Goal: Task Accomplishment & Management: Use online tool/utility

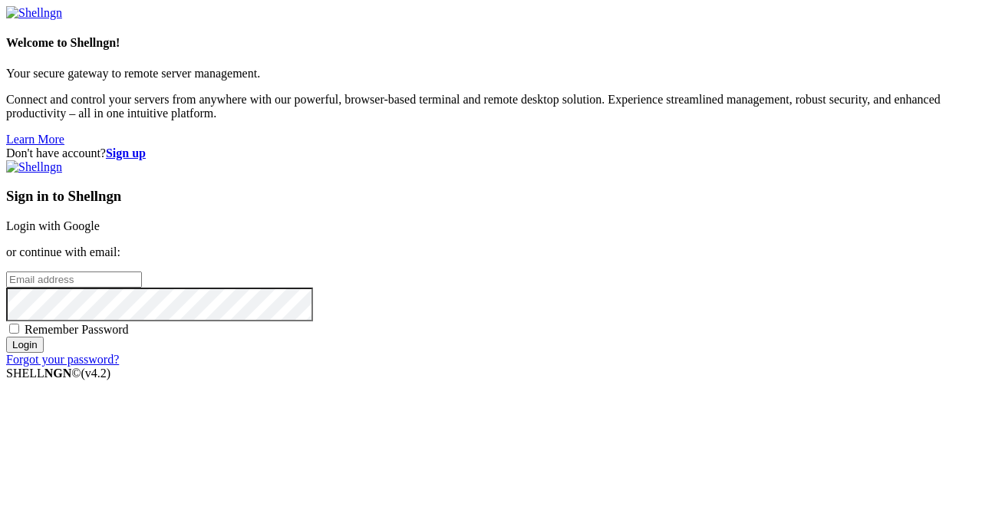
click at [100, 220] on link "Login with Google" at bounding box center [53, 226] width 94 height 13
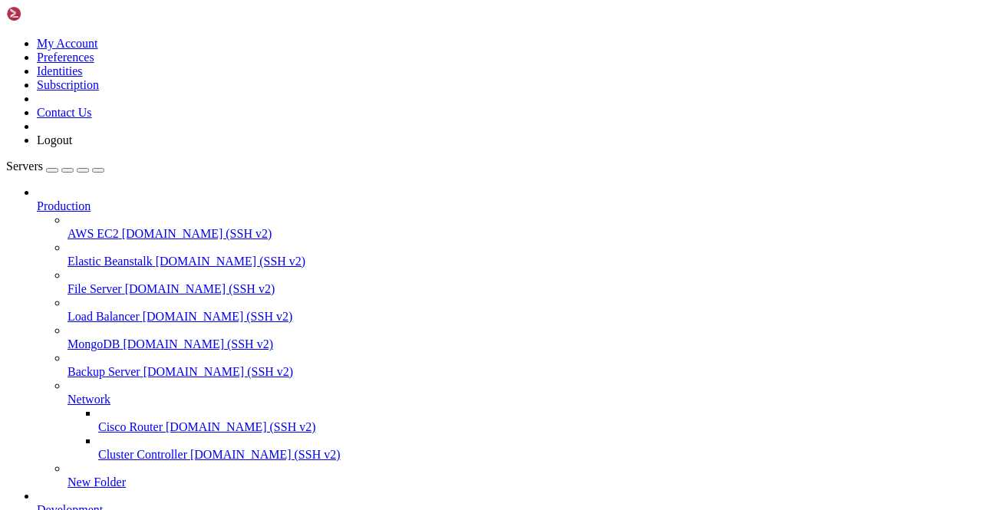
scroll to position [230, 0]
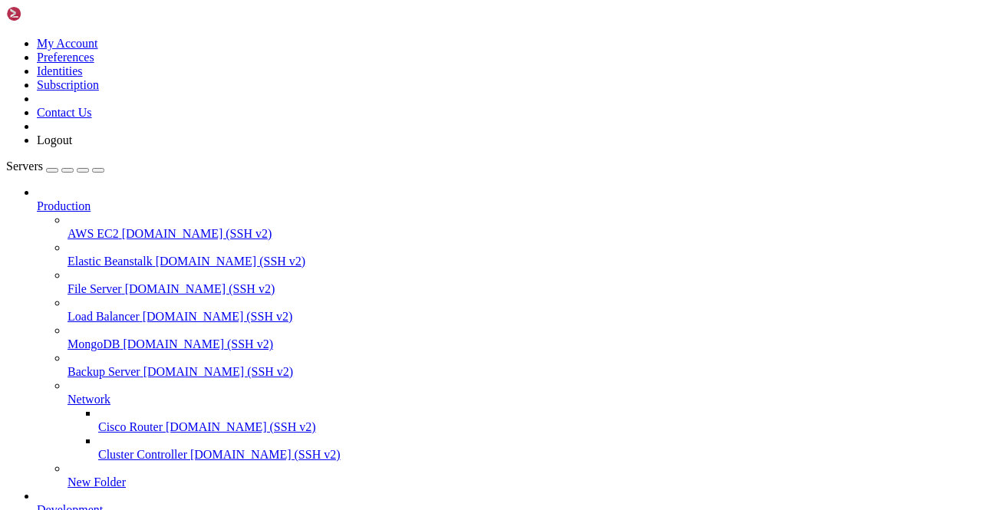
scroll to position [0, 0]
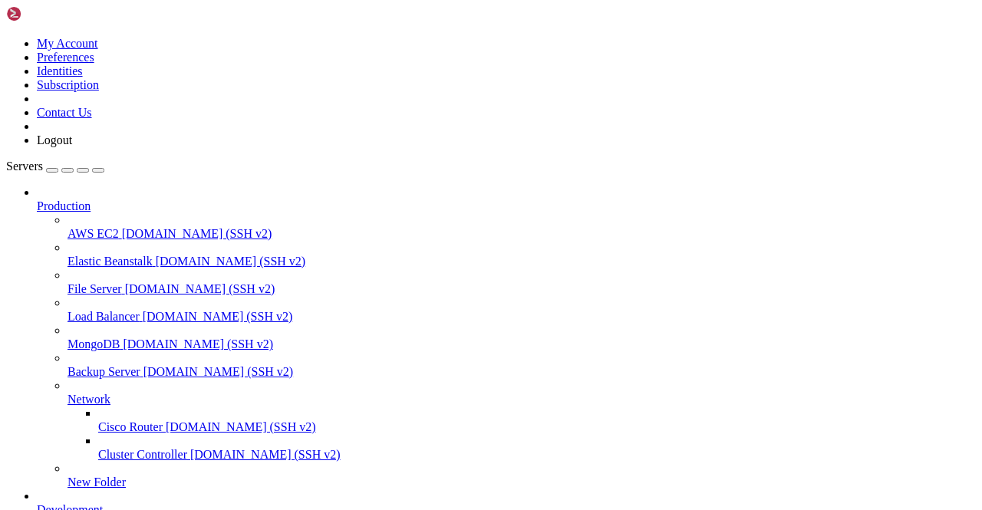
scroll to position [116283, 0]
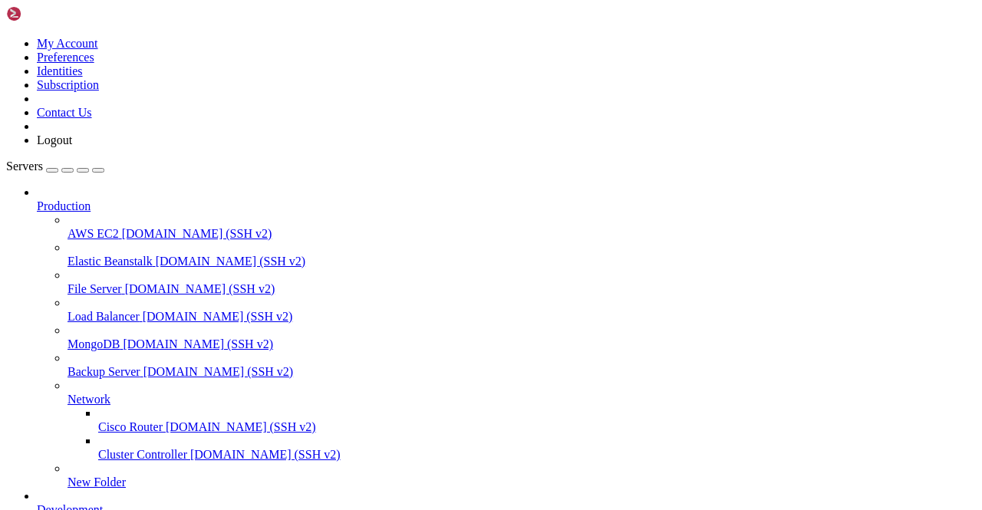
scroll to position [201751, 0]
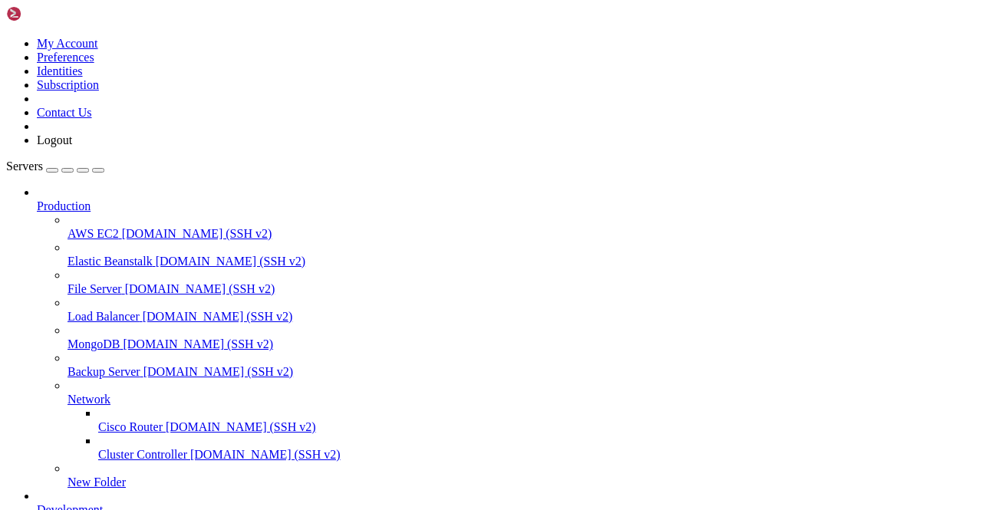
scroll to position [255779, 0]
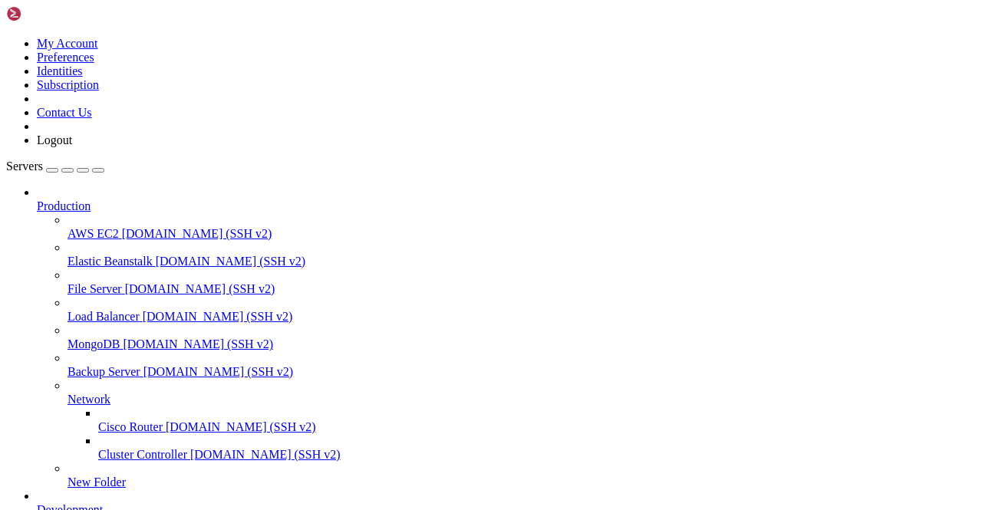
scroll to position [309911, 0]
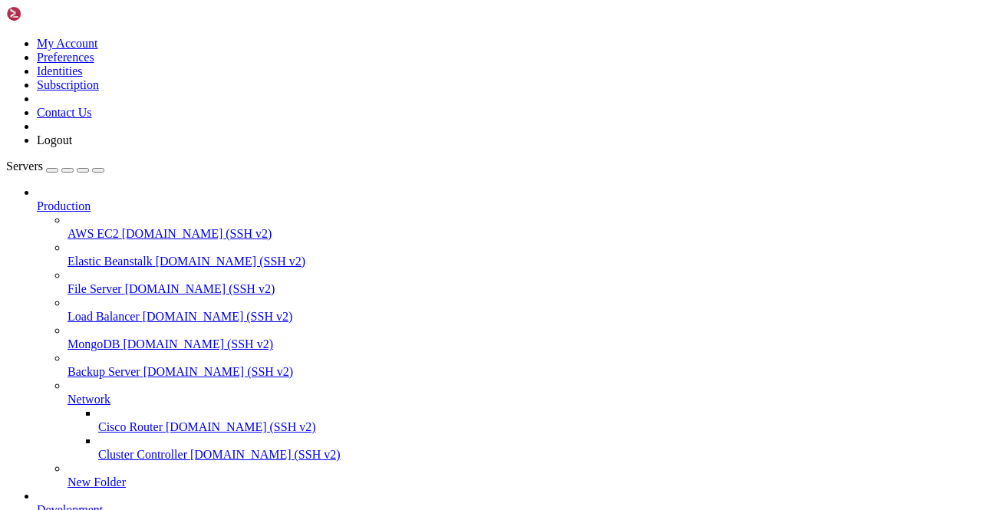
scroll to position [339391, 0]
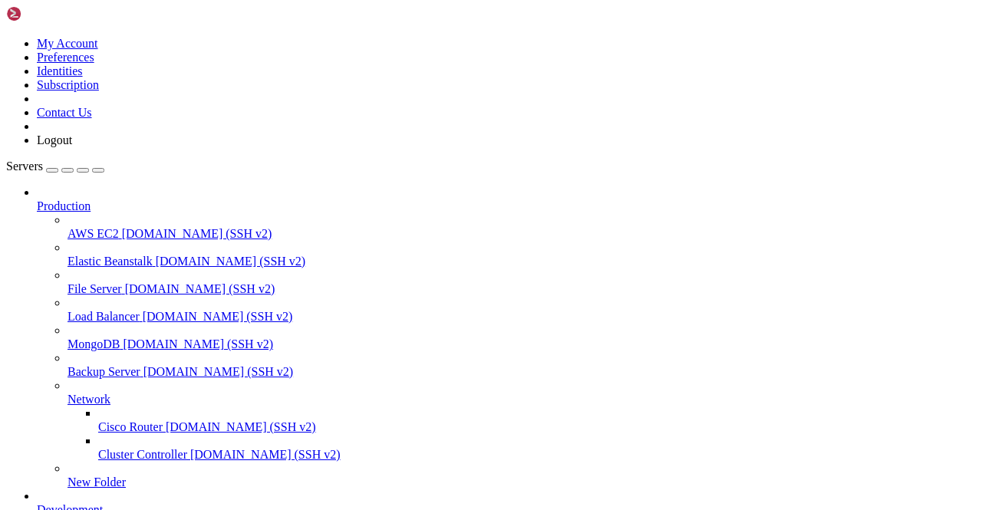
scroll to position [392902, 0]
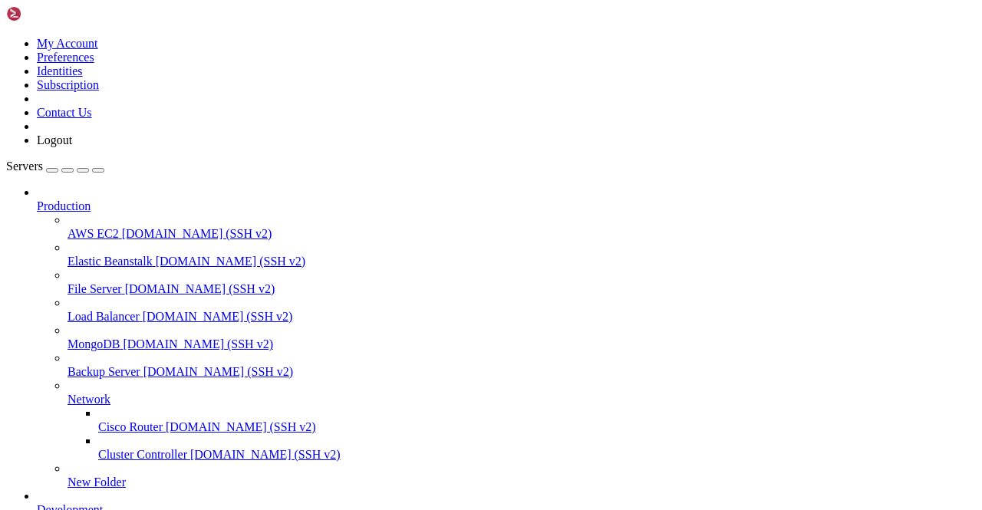
drag, startPoint x: 431, startPoint y: 1355, endPoint x: 565, endPoint y: 1438, distance: 157.8
click html "Page up 28|HOT:Wal | Step 116 - Let's wait for the pending Claim spinner to sto…"
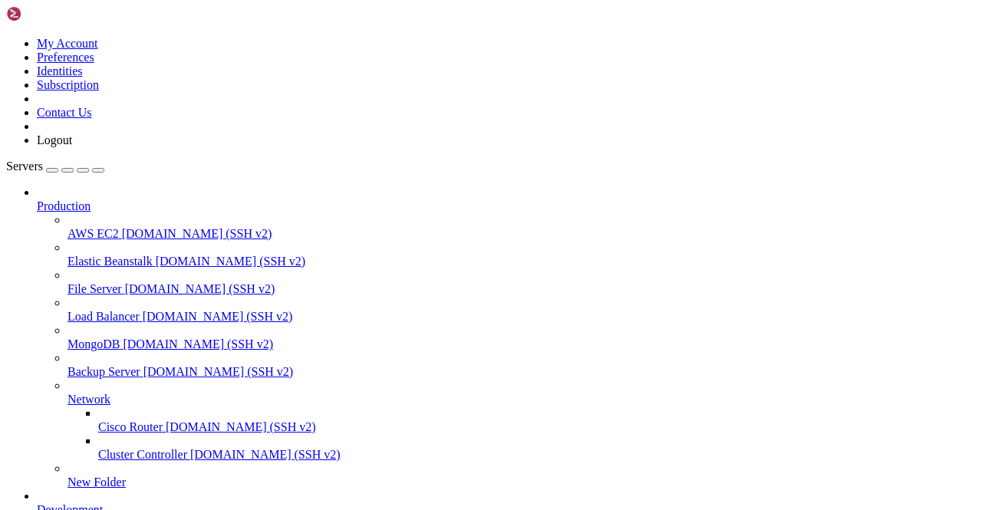
scroll to position [392986, 0]
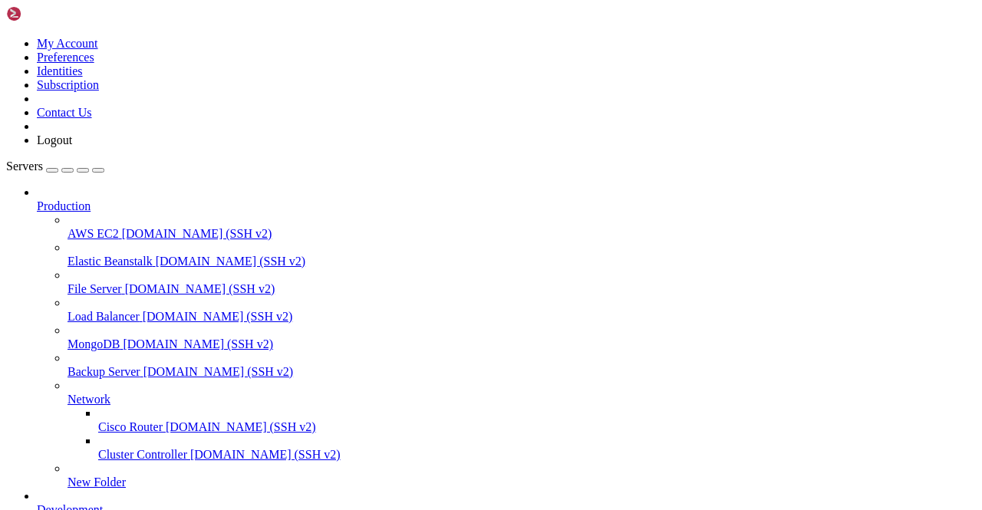
scroll to position [0, 0]
